Goal: Information Seeking & Learning: Learn about a topic

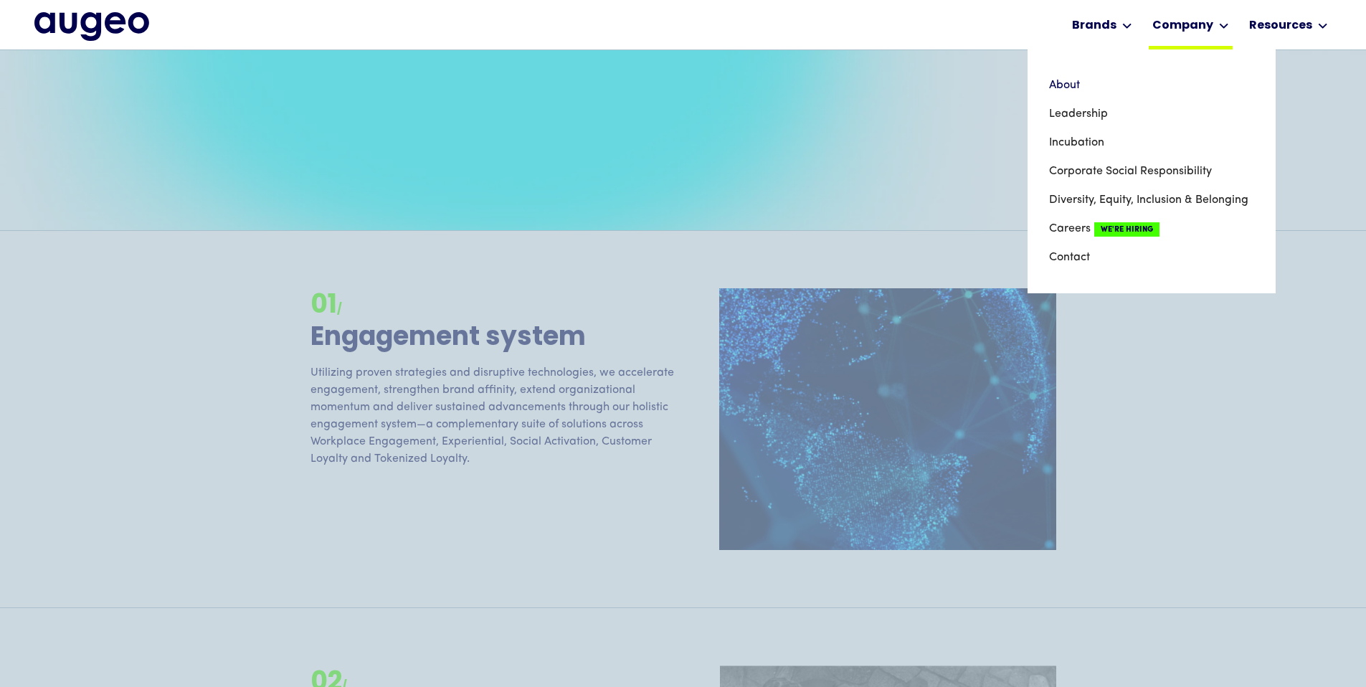
scroll to position [1239, 0]
click at [1071, 169] on link "Corporate Social Responsibility" at bounding box center [1151, 171] width 205 height 29
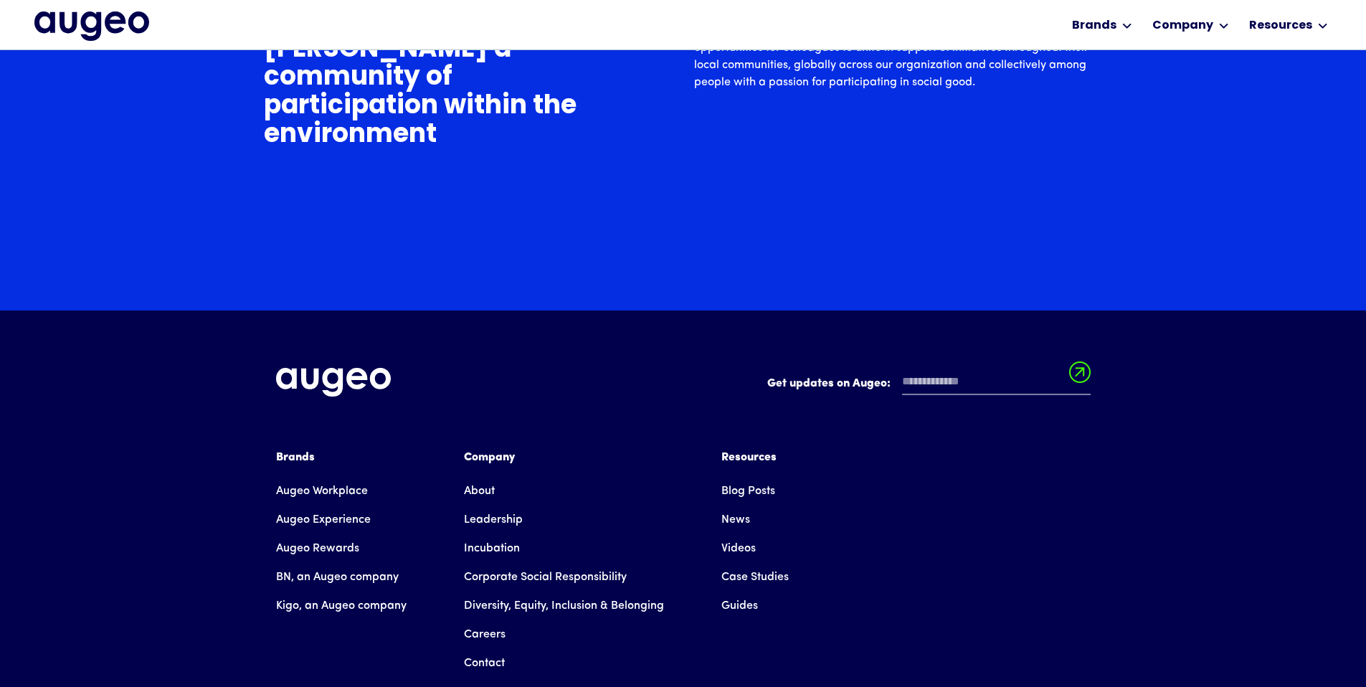
scroll to position [4991, 0]
click at [490, 534] on link "Incubation" at bounding box center [492, 548] width 56 height 29
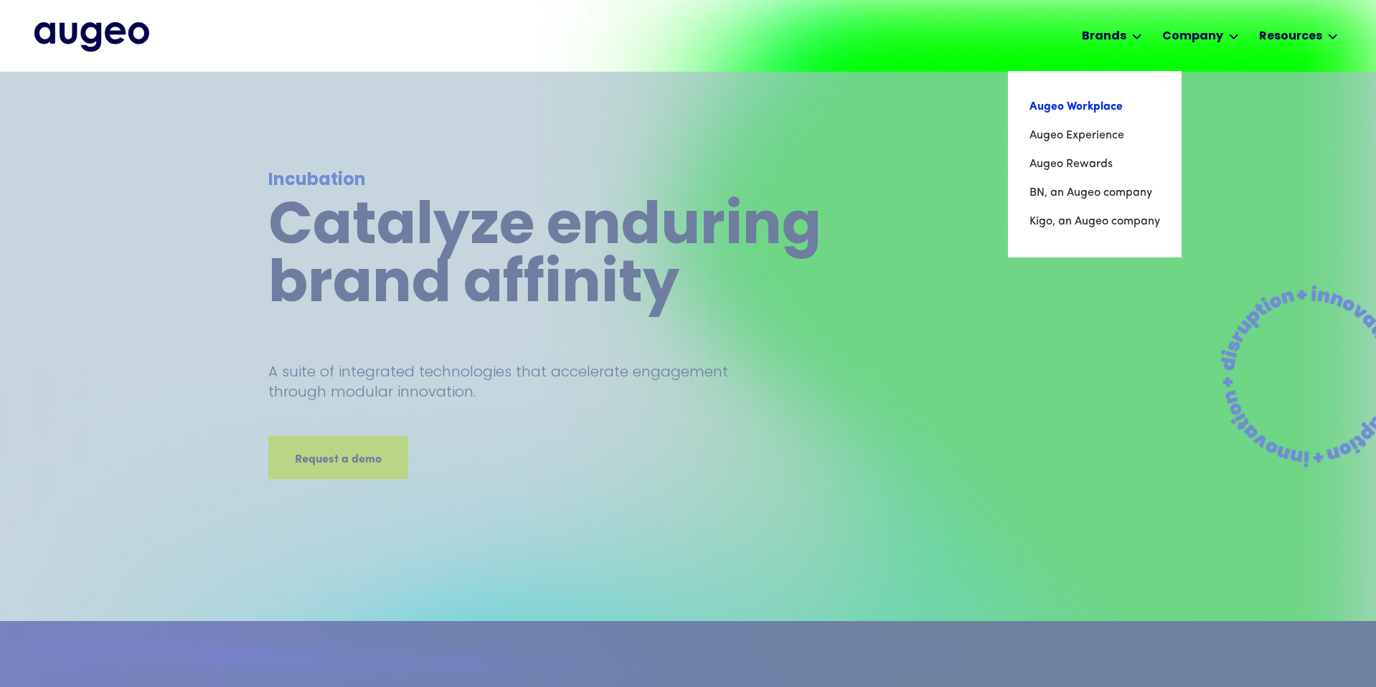
click at [1083, 107] on link "Augeo Workplace" at bounding box center [1094, 107] width 131 height 29
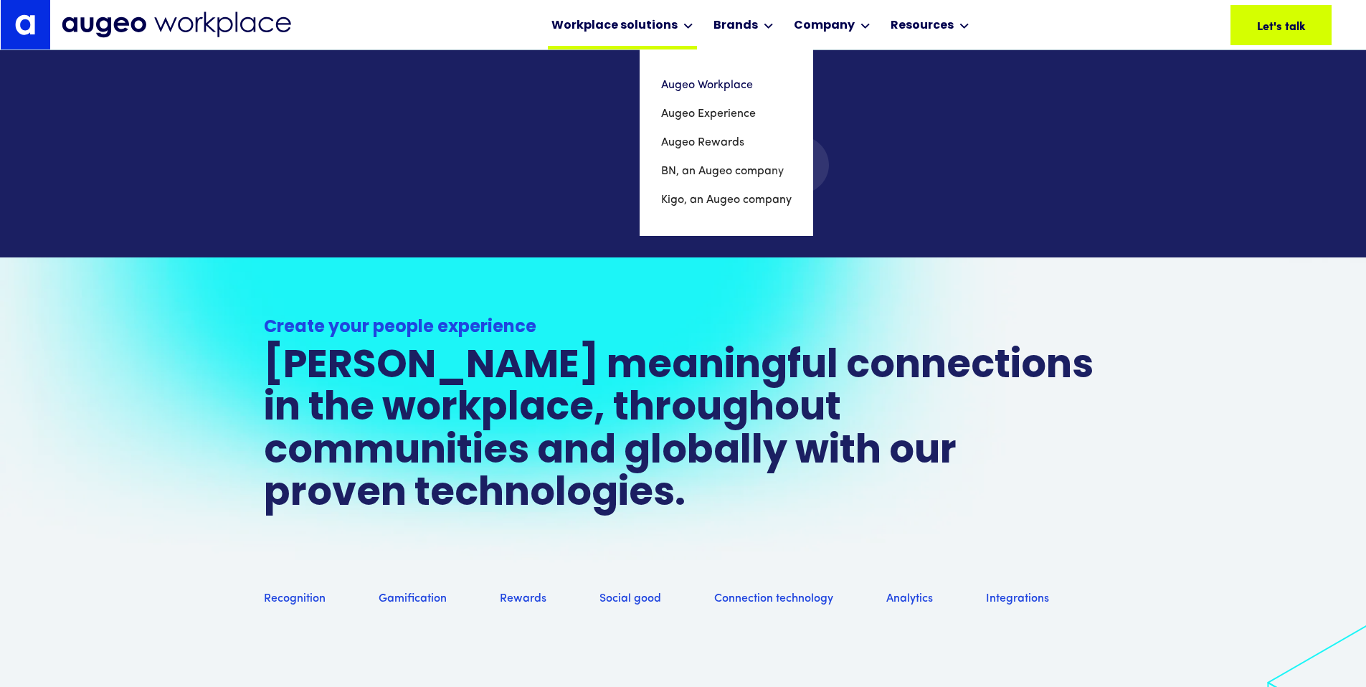
scroll to position [1033, 0]
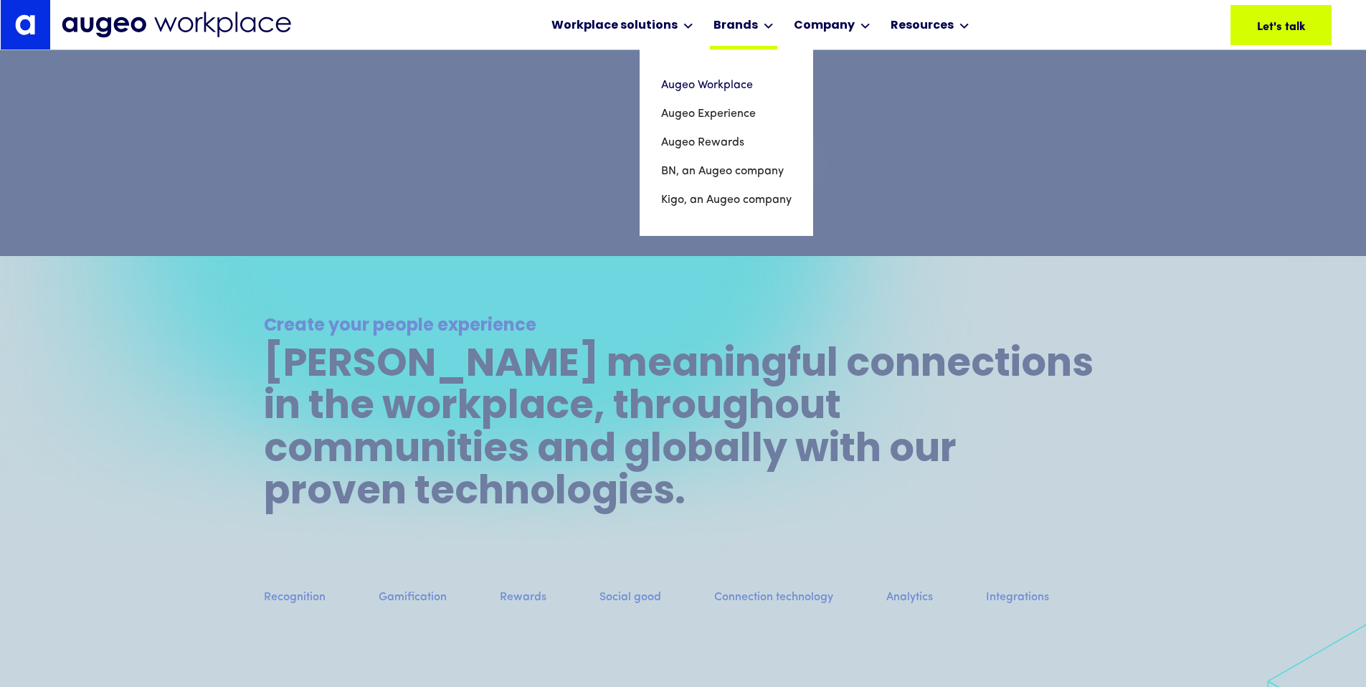
click at [736, 24] on div "Brands" at bounding box center [736, 25] width 44 height 17
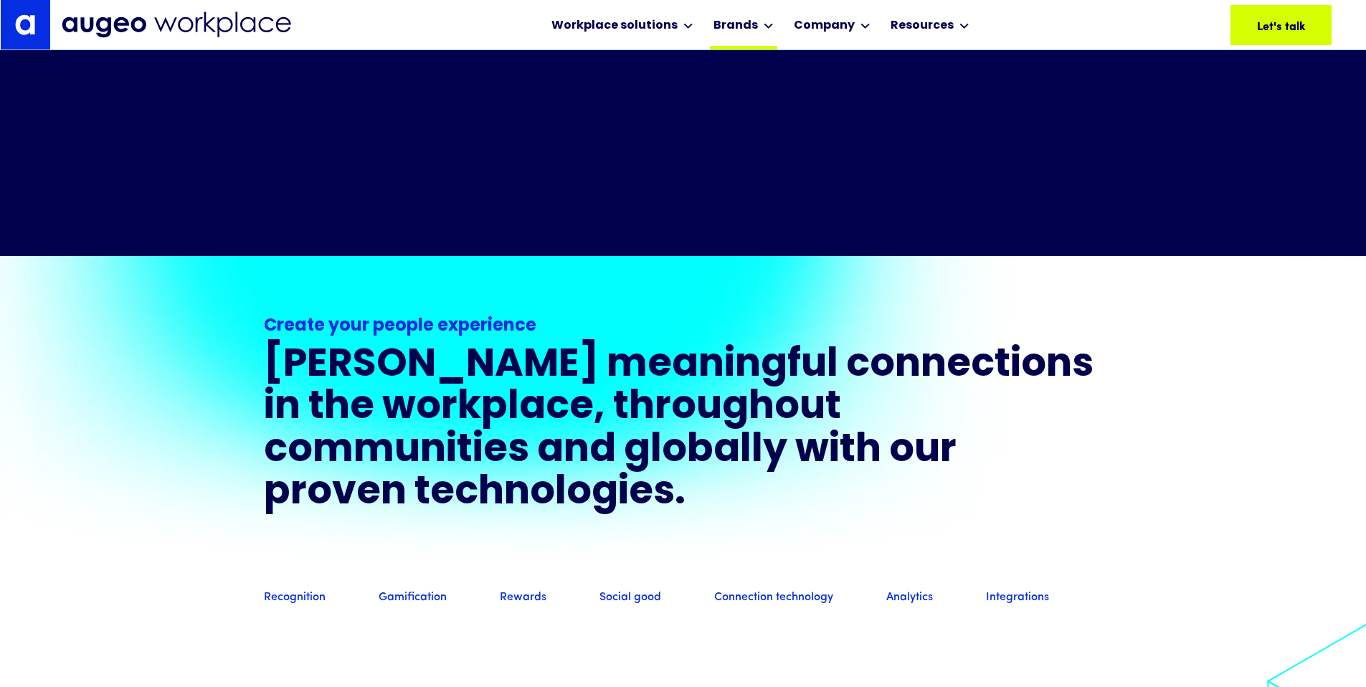
click at [737, 29] on div "Brands" at bounding box center [736, 25] width 44 height 17
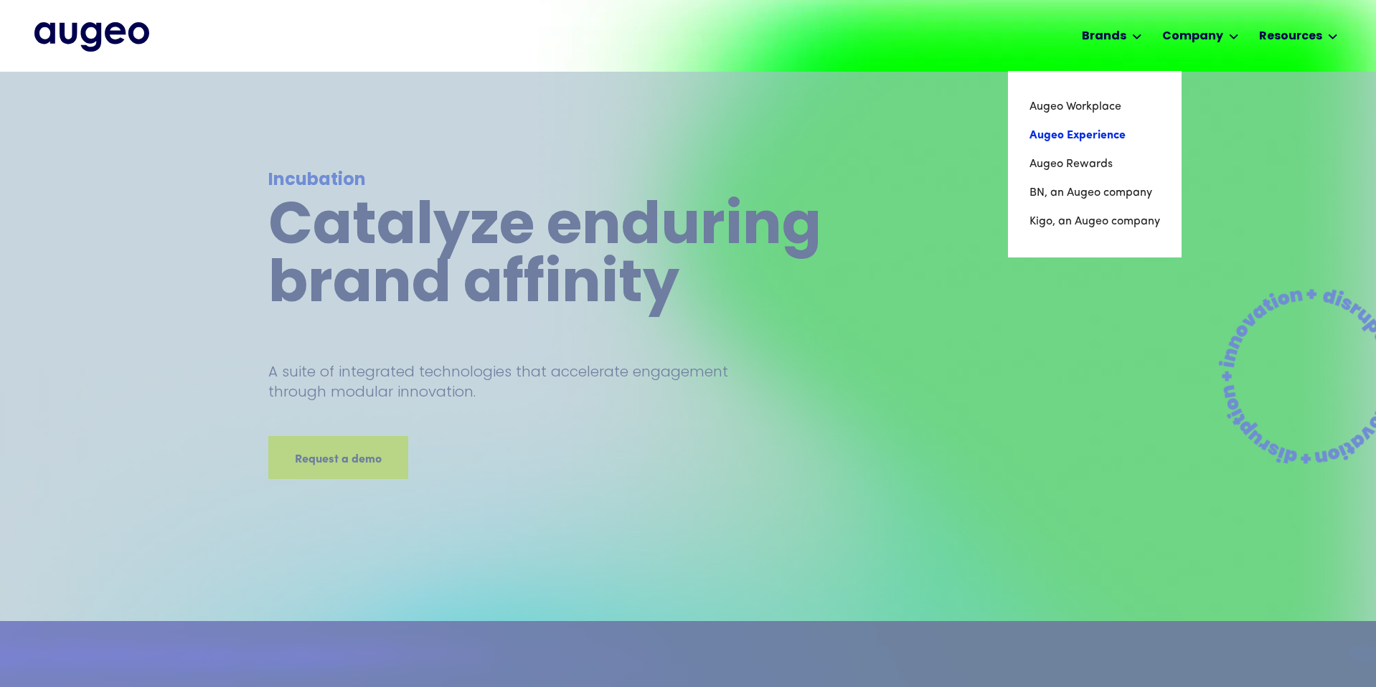
click at [1071, 137] on link "Augeo Experience" at bounding box center [1094, 135] width 131 height 29
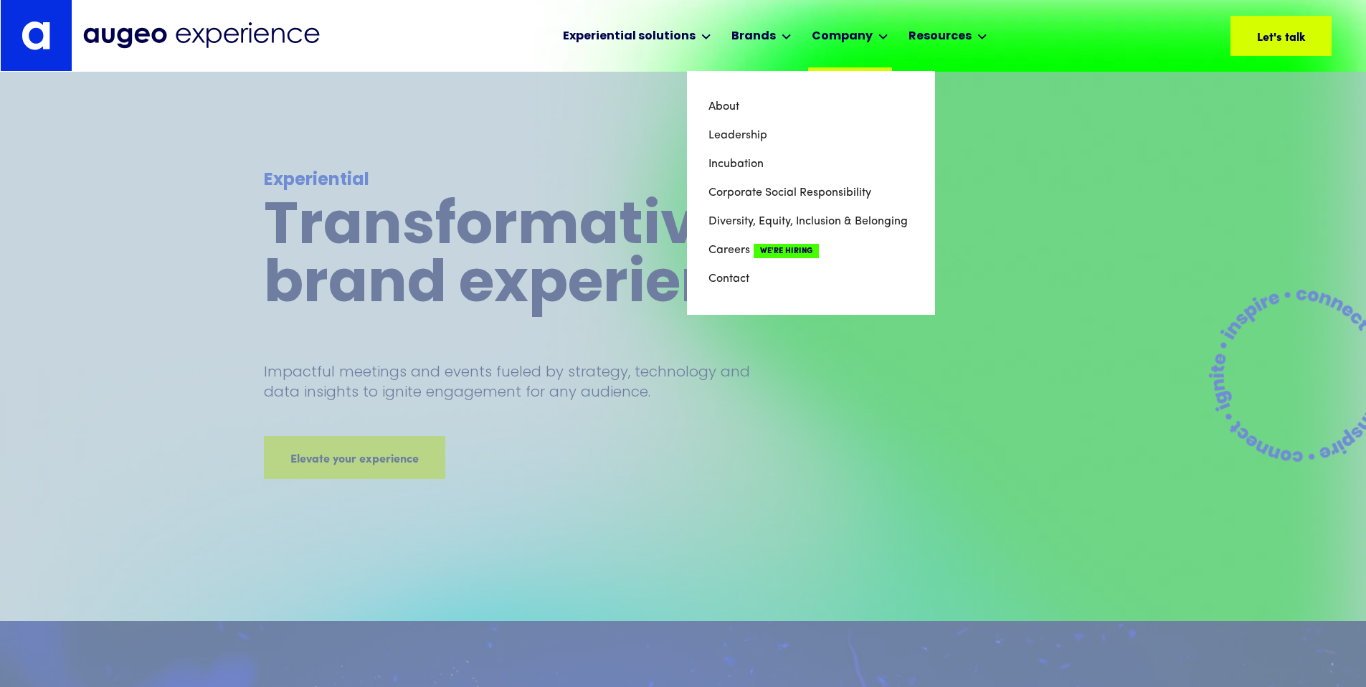
click at [868, 34] on div "Company" at bounding box center [842, 36] width 61 height 17
click at [825, 103] on link "About" at bounding box center [811, 107] width 205 height 29
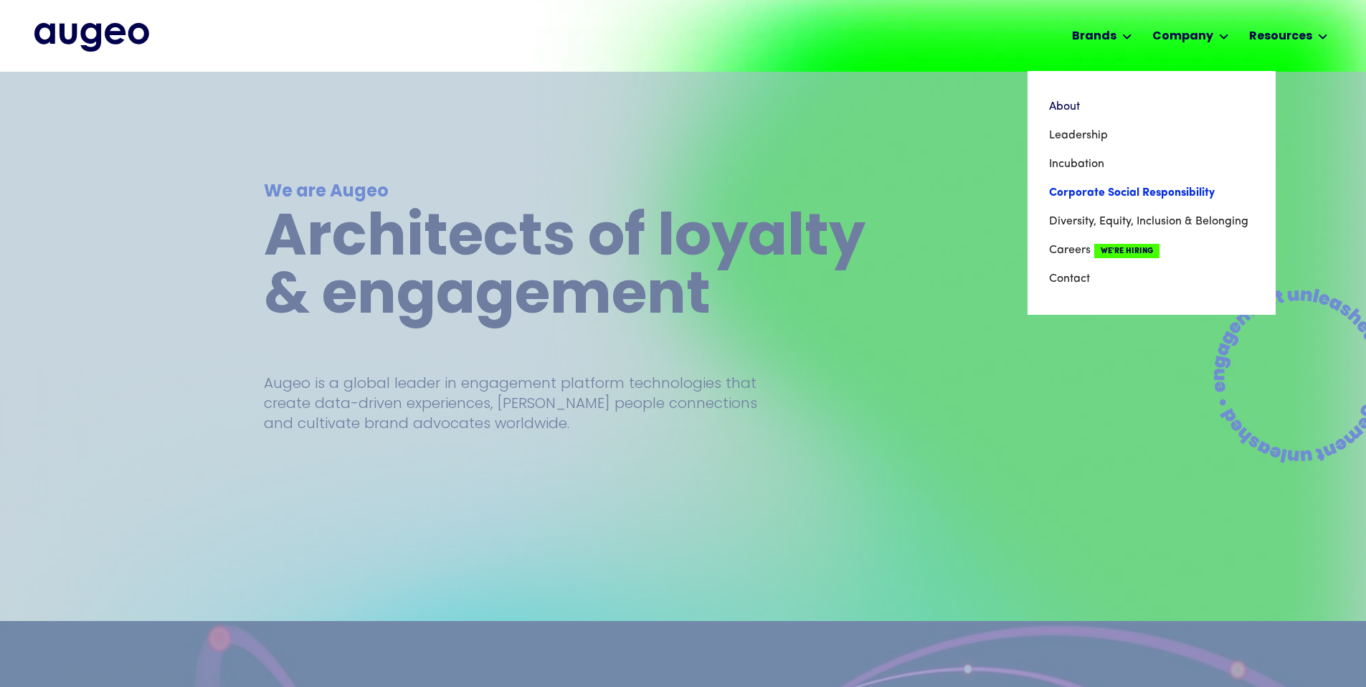
click at [1102, 193] on link "Corporate Social Responsibility" at bounding box center [1151, 193] width 205 height 29
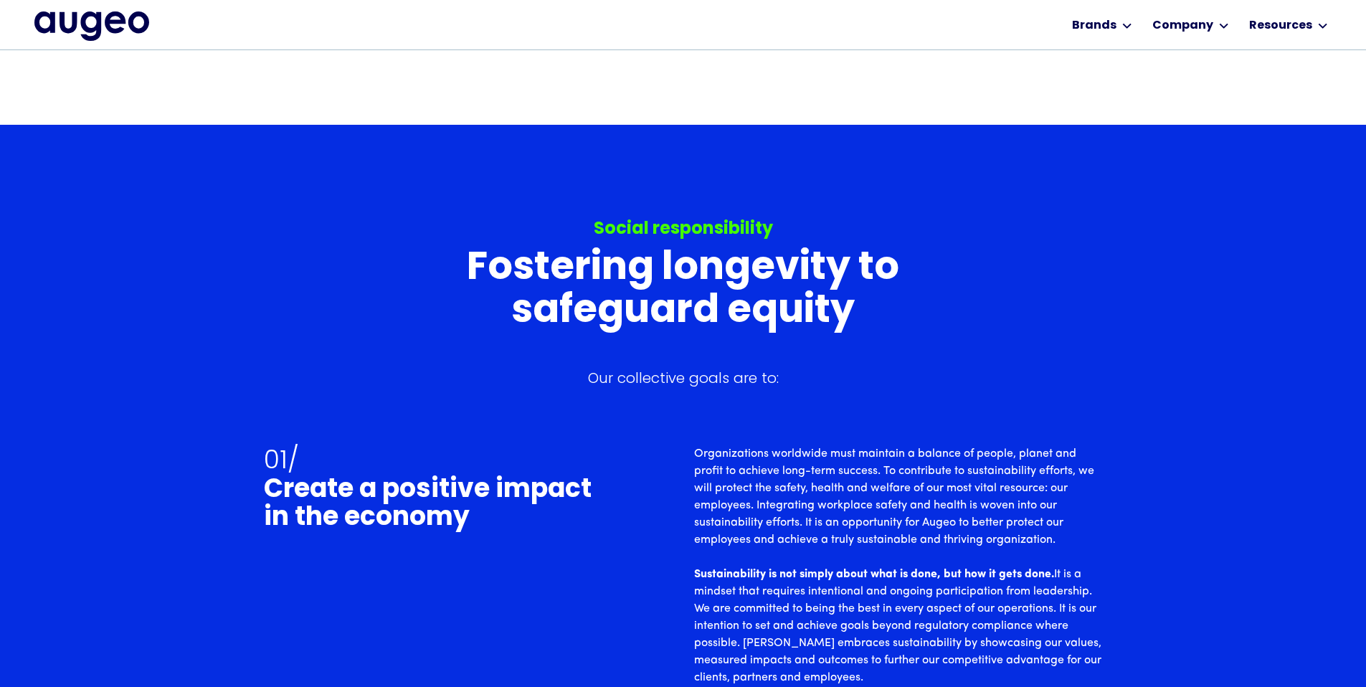
scroll to position [3855, 0]
